Goal: Find contact information: Find contact information

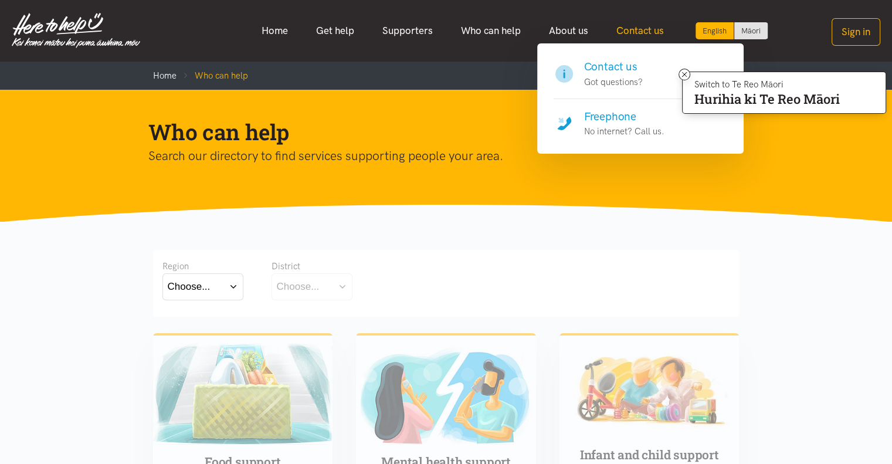
click at [634, 32] on link "Contact us" at bounding box center [640, 30] width 76 height 25
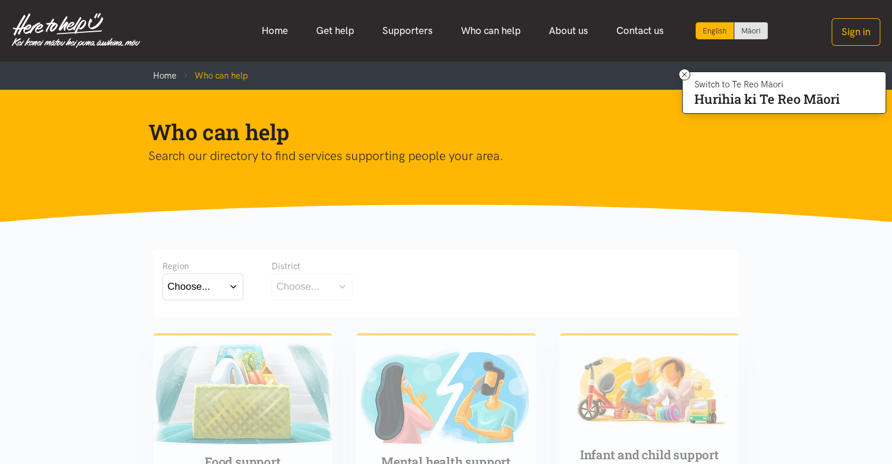
click at [234, 283] on button "Choose..." at bounding box center [202, 286] width 81 height 26
click at [211, 318] on label "Bay of Plenty" at bounding box center [200, 320] width 64 height 15
click at [0, 0] on input "Bay of Plenty" at bounding box center [0, 0] width 0 height 0
click at [356, 285] on button "Choose..." at bounding box center [329, 286] width 117 height 26
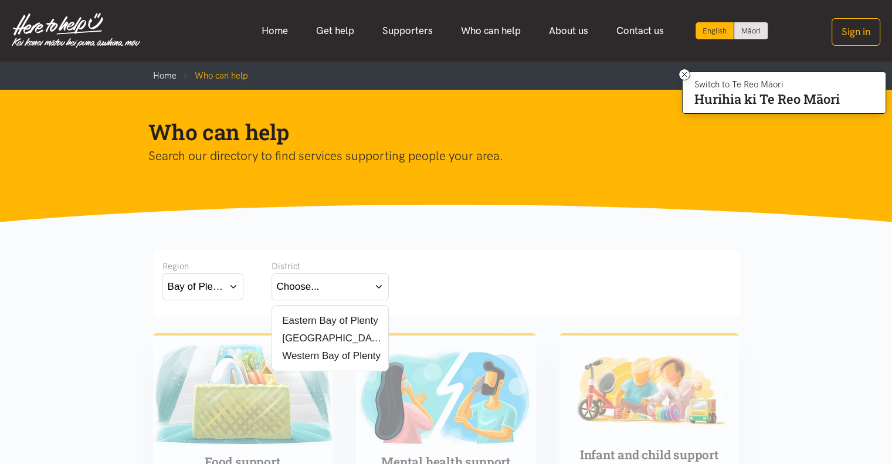
click at [312, 341] on label "[GEOGRAPHIC_DATA]" at bounding box center [330, 338] width 107 height 15
click at [0, 0] on input "[GEOGRAPHIC_DATA]" at bounding box center [0, 0] width 0 height 0
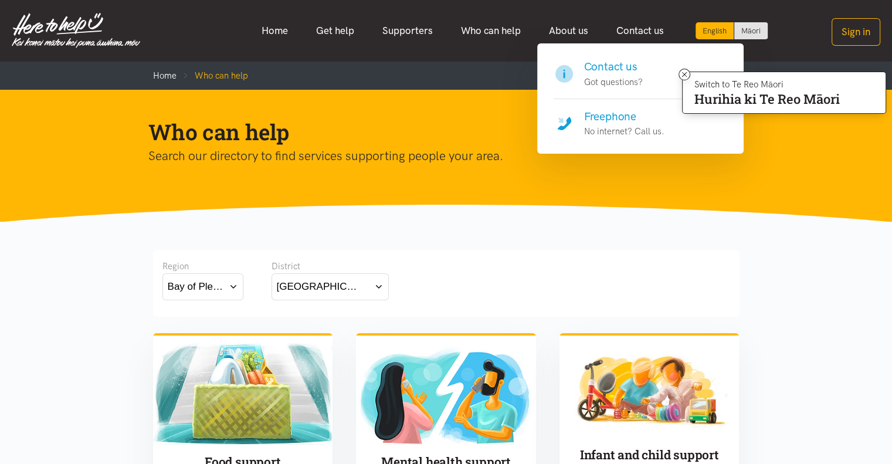
click at [606, 126] on p "No internet? Call us." at bounding box center [624, 131] width 80 height 14
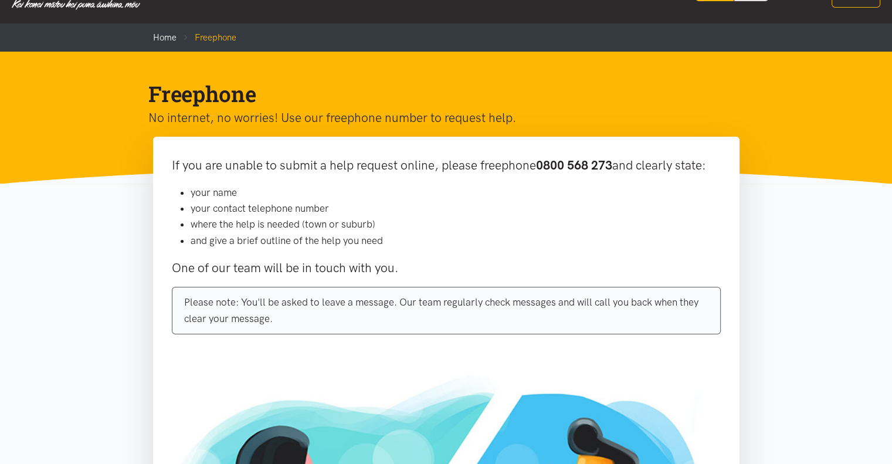
scroll to position [59, 0]
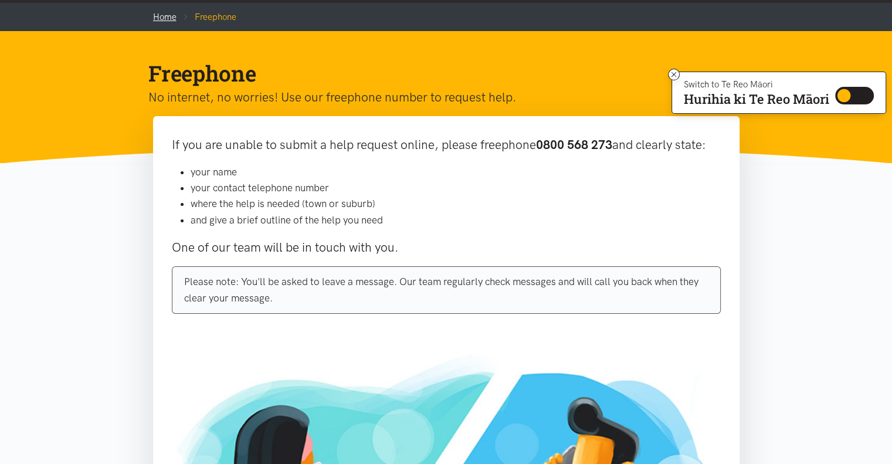
click at [175, 16] on link "Home" at bounding box center [164, 17] width 23 height 11
